Goal: Task Accomplishment & Management: Manage account settings

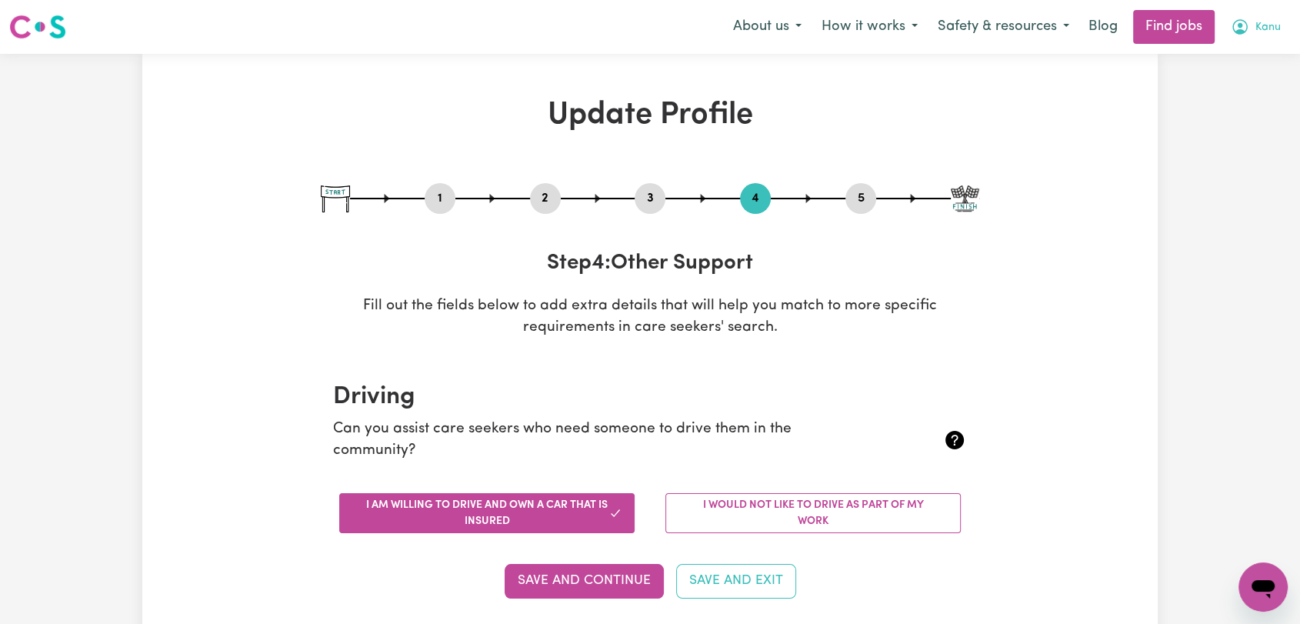
click at [1261, 29] on span "Kanu" at bounding box center [1267, 27] width 25 height 17
click at [1231, 122] on link "Logout" at bounding box center [1229, 117] width 122 height 29
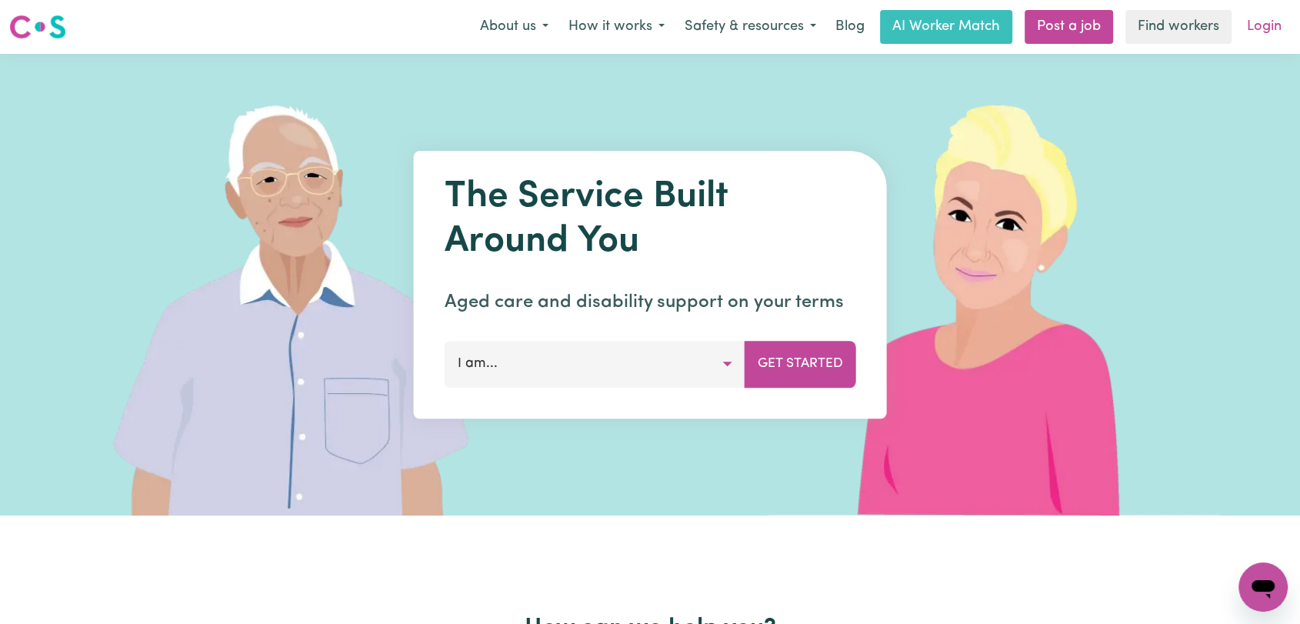
click at [1267, 26] on link "Login" at bounding box center [1264, 27] width 53 height 34
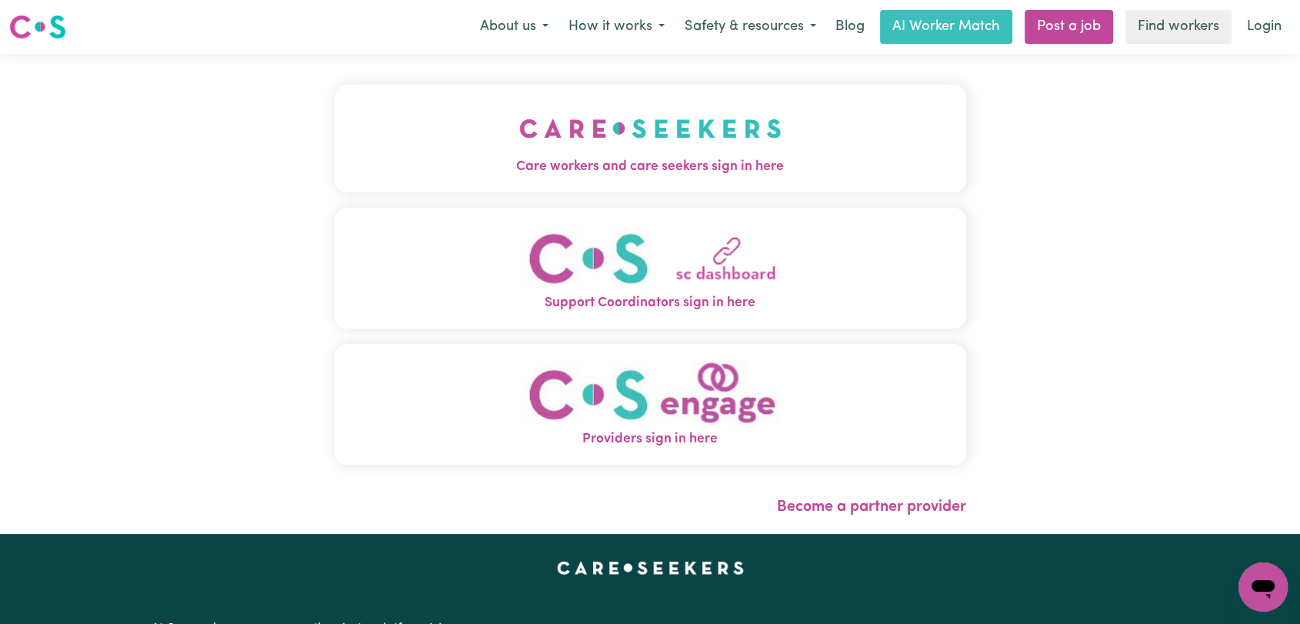
click at [640, 137] on img "Care workers and care seekers sign in here" at bounding box center [650, 128] width 262 height 57
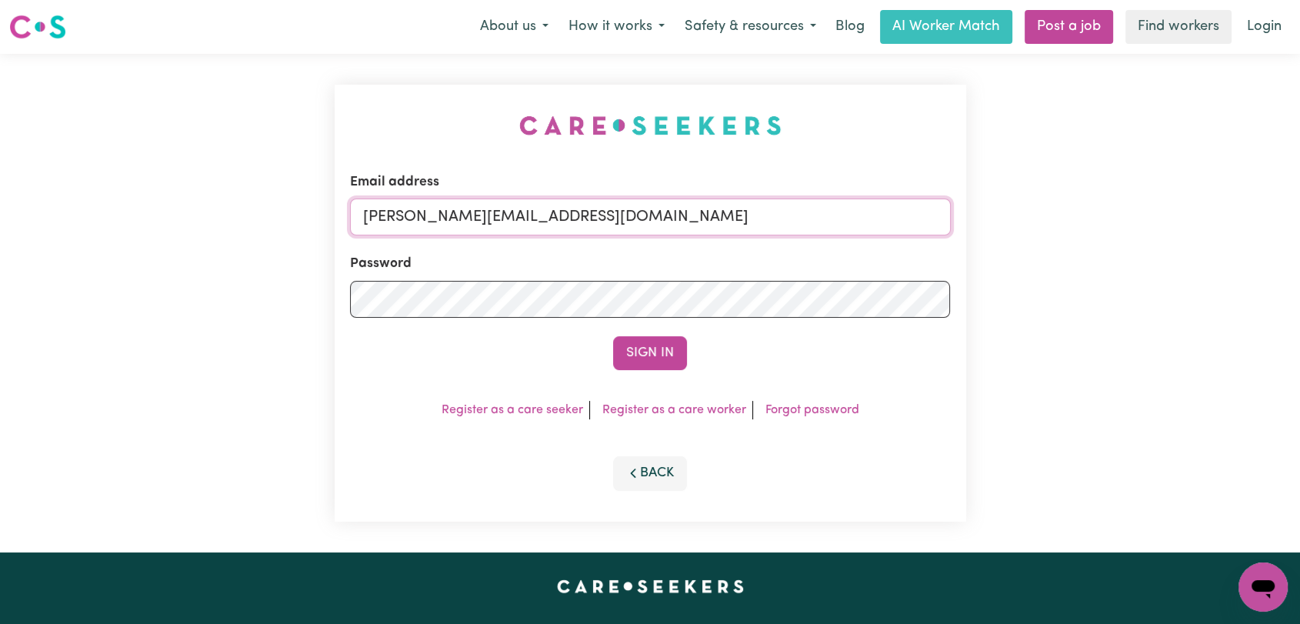
drag, startPoint x: 690, startPoint y: 209, endPoint x: 662, endPoint y: 232, distance: 36.0
click at [688, 213] on input "[PERSON_NAME][EMAIL_ADDRESS][DOMAIN_NAME]" at bounding box center [650, 216] width 601 height 37
drag, startPoint x: 442, startPoint y: 224, endPoint x: 677, endPoint y: 243, distance: 236.1
click at [677, 243] on form "Email address Superuser~[EMAIL_ADDRESS][DOMAIN_NAME] Password Sign In" at bounding box center [650, 271] width 601 height 198
type input "Superuser~[EMAIL_ADDRESS][DOMAIN_NAME]"
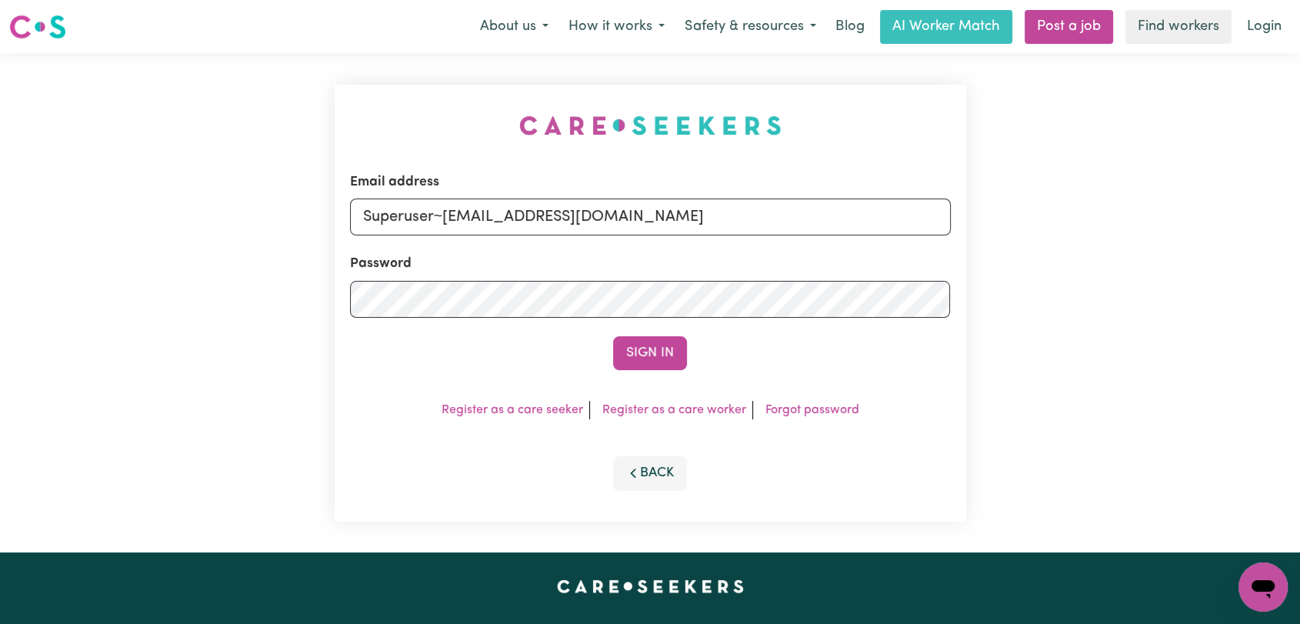
click at [638, 345] on button "Sign In" at bounding box center [650, 353] width 74 height 34
